Goal: Check status: Check status

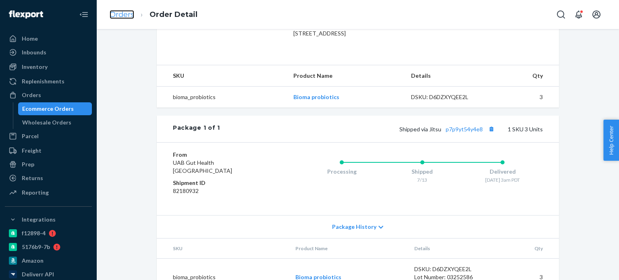
click at [121, 11] on link "Orders" at bounding box center [122, 14] width 25 height 9
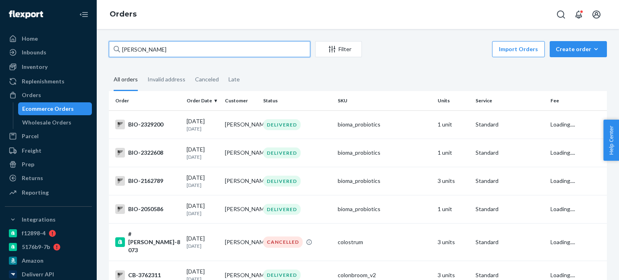
click at [154, 46] on input "[PERSON_NAME]" at bounding box center [210, 49] width 202 height 16
paste input "[PERSON_NAME]"
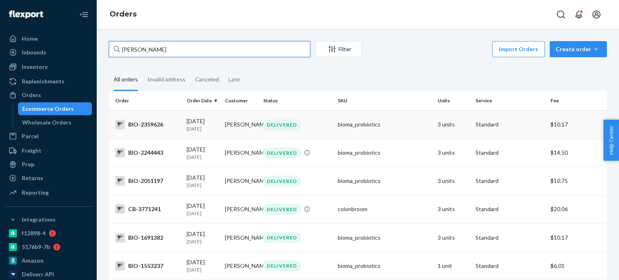
type input "[PERSON_NAME]"
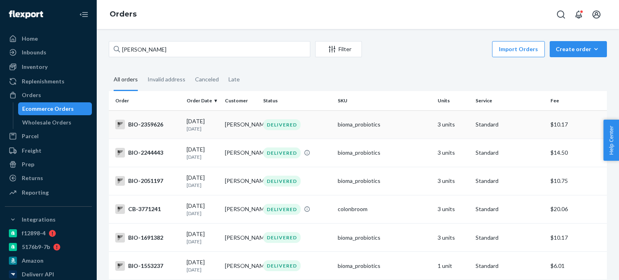
click at [152, 128] on div "BIO-2359626" at bounding box center [147, 125] width 65 height 10
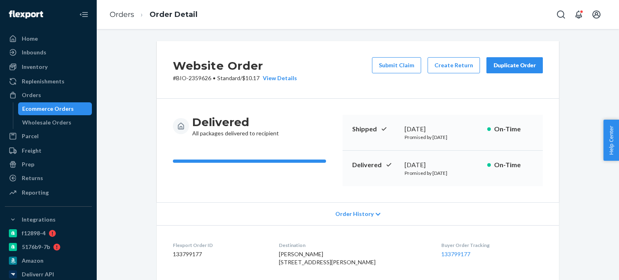
click at [356, 215] on span "Order History" at bounding box center [354, 214] width 38 height 8
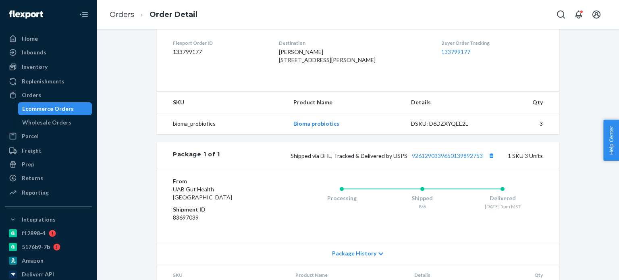
scroll to position [484, 0]
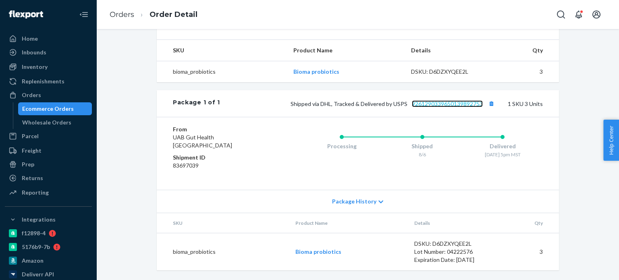
click at [440, 107] on link "9261290339650139892753" at bounding box center [447, 103] width 71 height 7
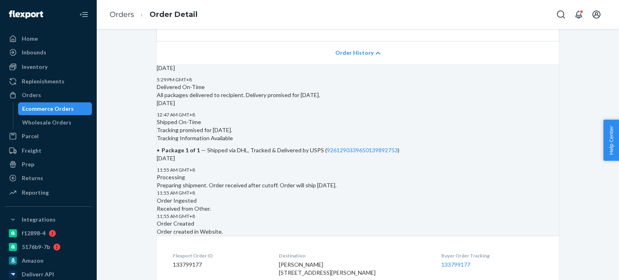
scroll to position [0, 0]
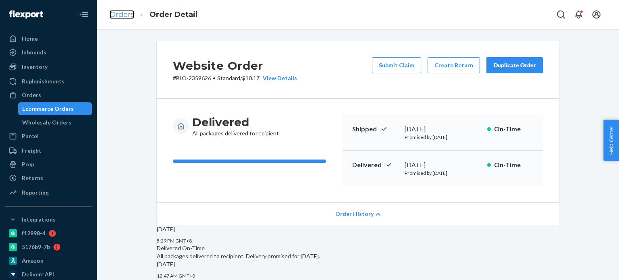
click at [124, 10] on link "Orders" at bounding box center [122, 14] width 25 height 9
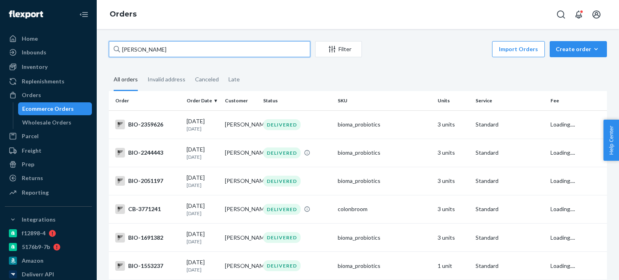
click at [159, 54] on input "[PERSON_NAME]" at bounding box center [210, 49] width 202 height 16
paste input "[PERSON_NAME]"
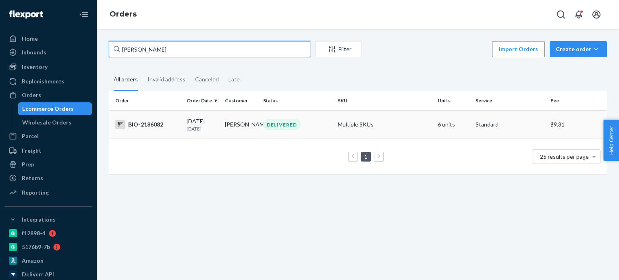
type input "[PERSON_NAME]"
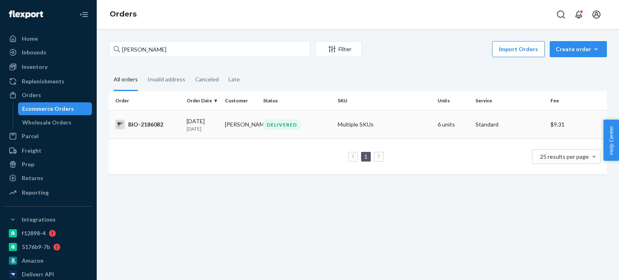
click at [150, 126] on div "BIO-2186082" at bounding box center [147, 125] width 65 height 10
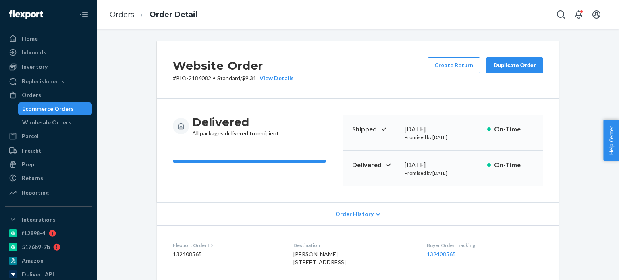
click at [363, 216] on span "Order History" at bounding box center [354, 214] width 38 height 8
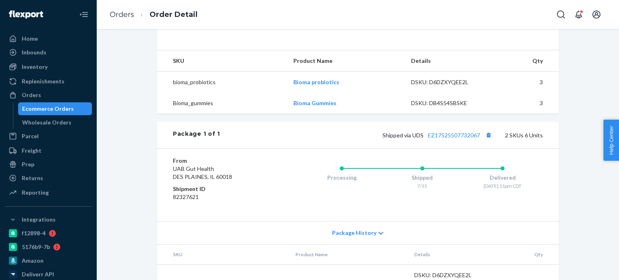
scroll to position [484, 0]
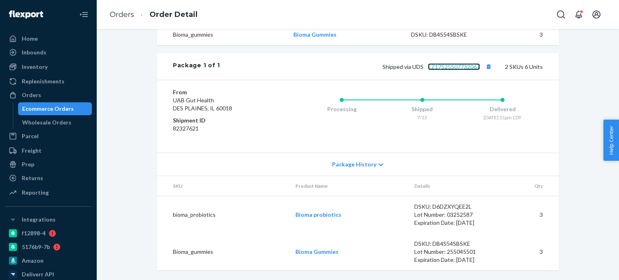
click at [452, 70] on link "EZ17525507732067" at bounding box center [454, 66] width 52 height 7
drag, startPoint x: 293, startPoint y: 156, endPoint x: 337, endPoint y: 150, distance: 44.5
click at [337, 45] on td "Bioma Gummies" at bounding box center [345, 34] width 117 height 21
copy link "Bioma Gummies"
drag, startPoint x: 289, startPoint y: 130, endPoint x: 339, endPoint y: 129, distance: 50.0
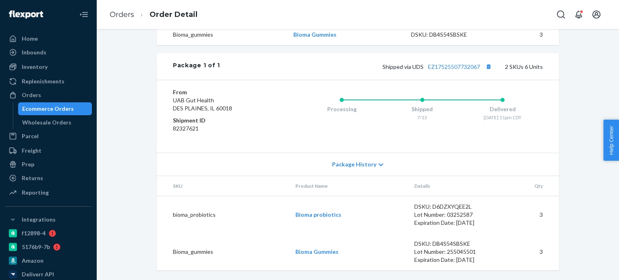
click at [339, 24] on td "Bioma probiotics" at bounding box center [345, 13] width 117 height 21
copy link "Bioma probiotics"
click at [128, 11] on link "Orders" at bounding box center [122, 14] width 25 height 9
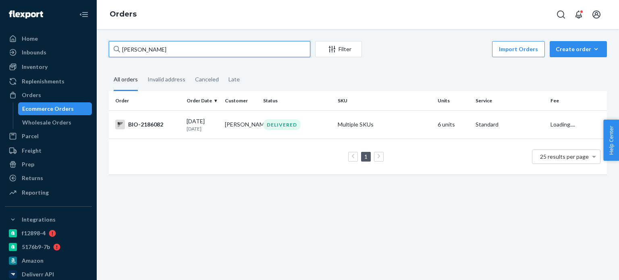
click at [139, 50] on input "[PERSON_NAME]" at bounding box center [210, 49] width 202 height 16
paste input "[PERSON_NAME]"
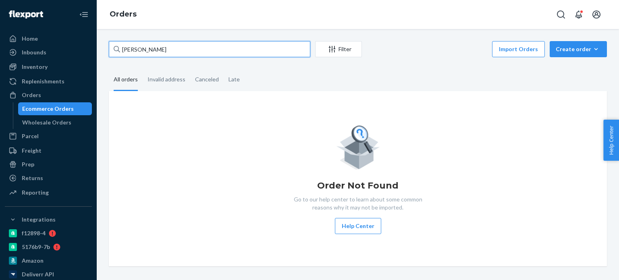
type input "[PERSON_NAME]"
